Goal: Navigation & Orientation: Find specific page/section

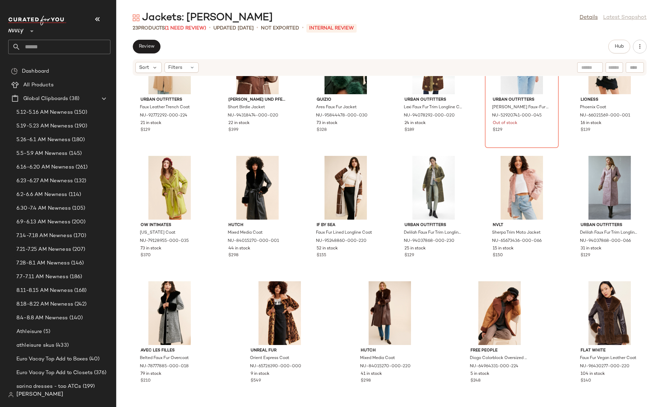
scroll to position [180, 0]
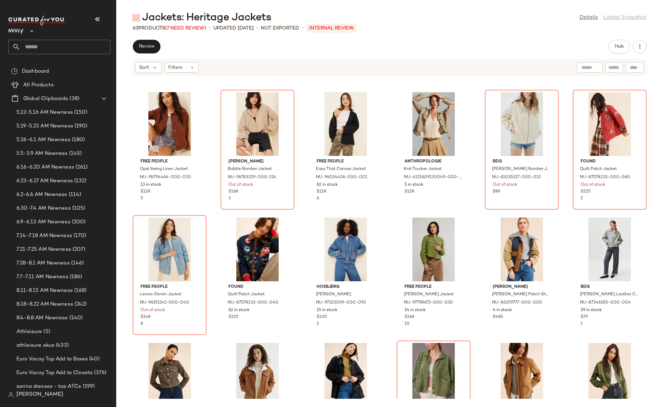
scroll to position [494, 0]
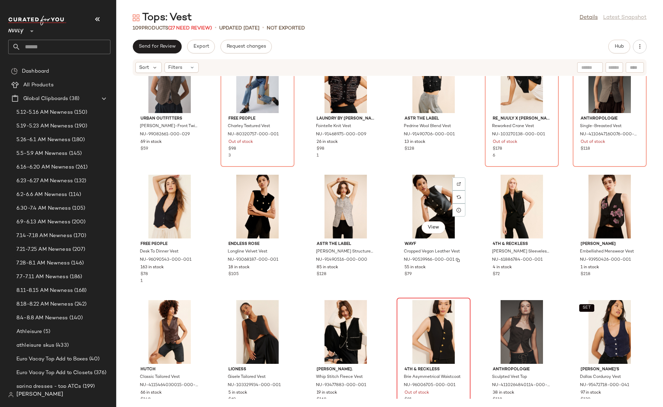
scroll to position [2059, 0]
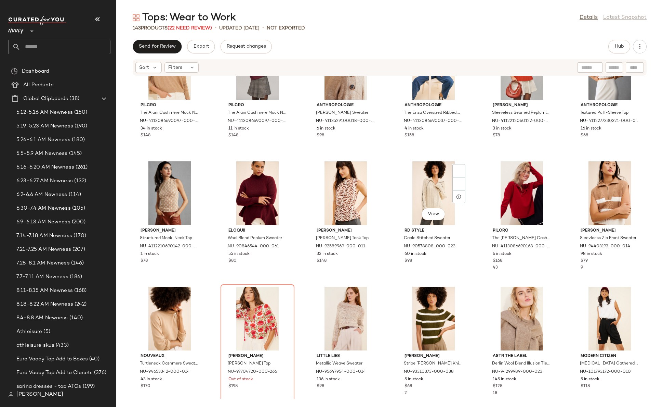
scroll to position [671, 0]
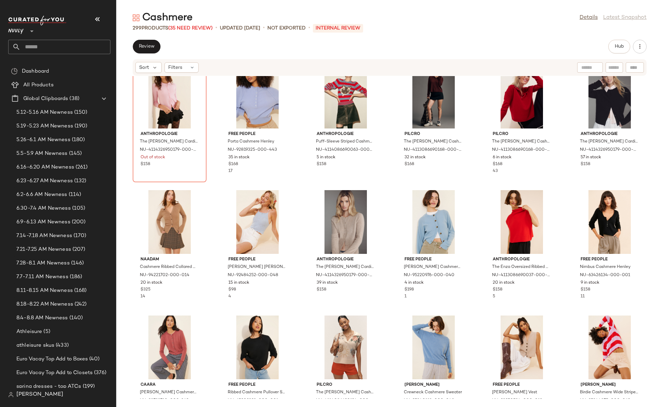
scroll to position [271, 0]
